Goal: Task Accomplishment & Management: Use online tool/utility

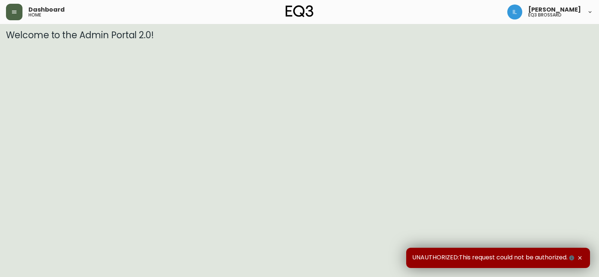
click at [16, 15] on icon "button" at bounding box center [14, 12] width 6 height 6
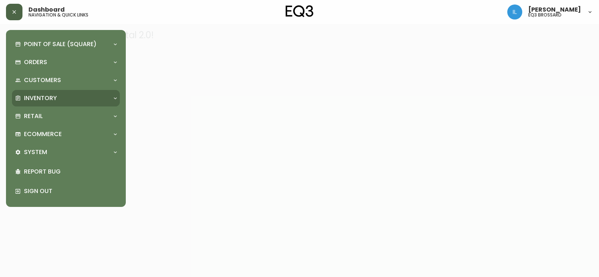
click at [69, 96] on div "Inventory" at bounding box center [62, 98] width 94 height 8
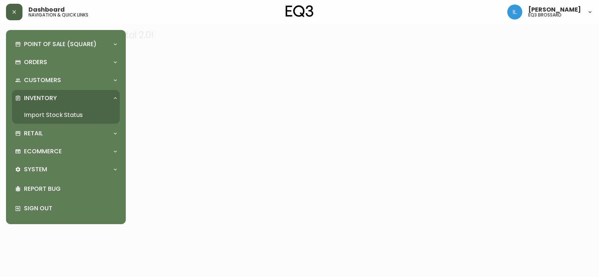
click at [68, 114] on link "Import Stock Status" at bounding box center [66, 114] width 108 height 17
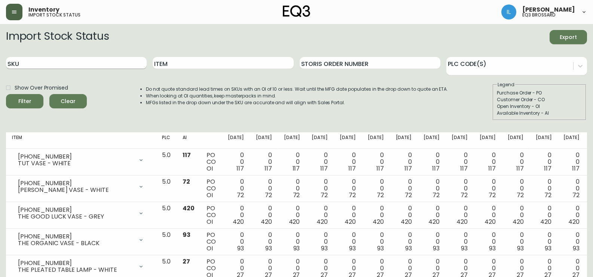
click at [114, 61] on input "SKU" at bounding box center [76, 63] width 141 height 12
paste input "[PHONE_NUMBER]"
type input "[PHONE_NUMBER]"
click at [6, 94] on button "Filter" at bounding box center [24, 101] width 37 height 14
